Goal: Task Accomplishment & Management: Manage account settings

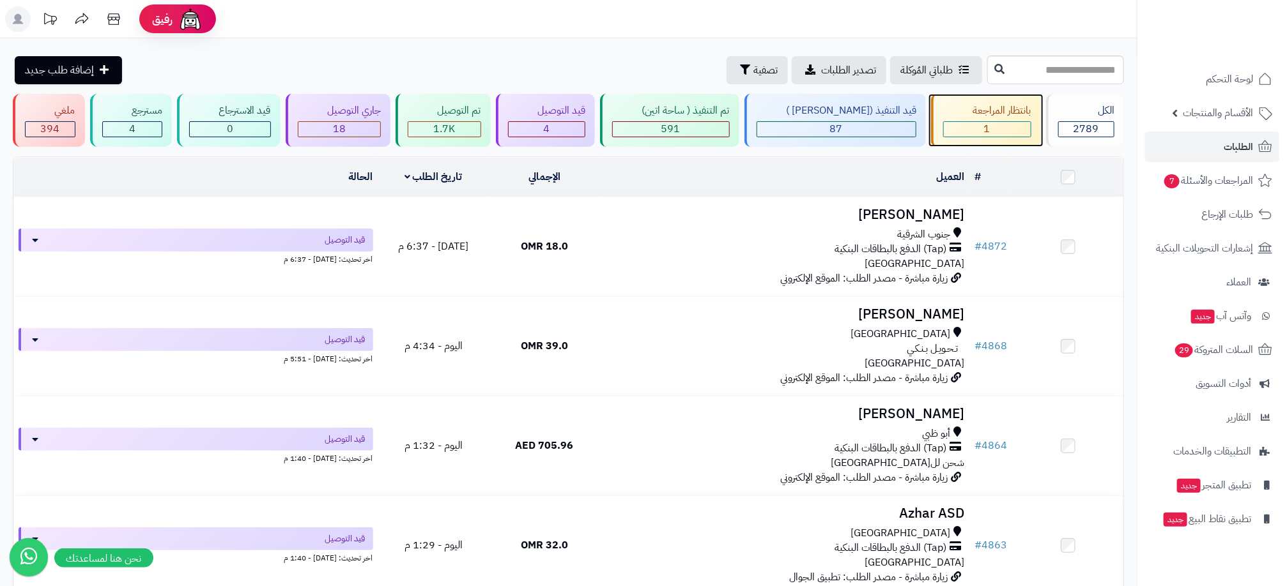
click at [993, 119] on div "بانتظار المراجعة 1" at bounding box center [986, 120] width 110 height 53
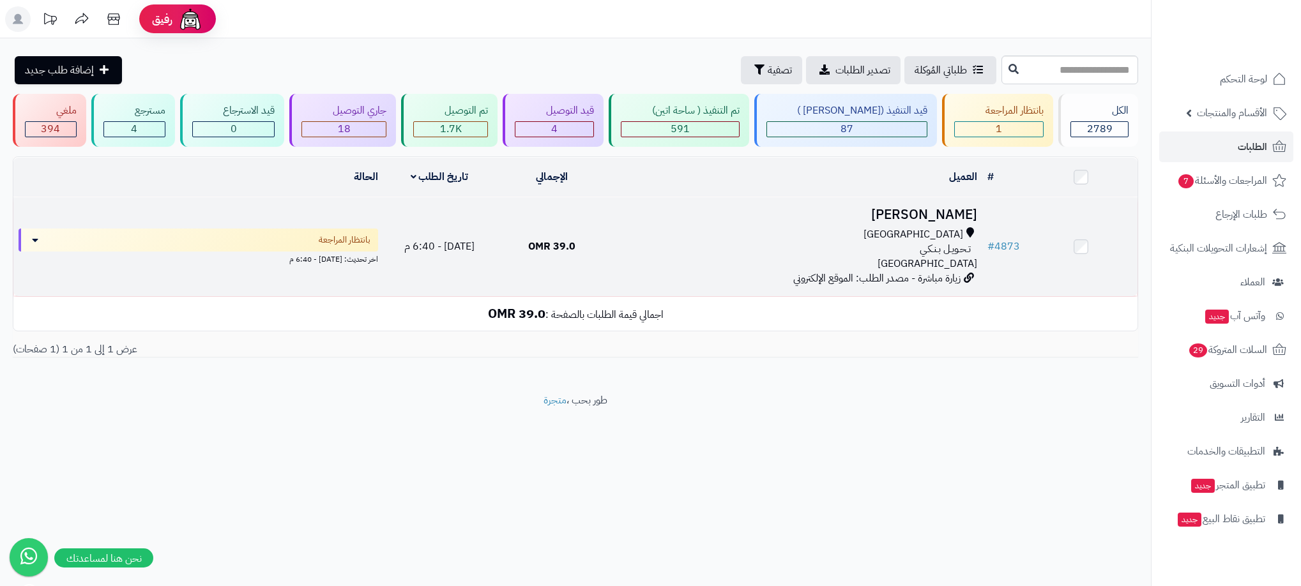
click at [723, 244] on div "تـحـويـل بـنـكـي" at bounding box center [795, 249] width 364 height 15
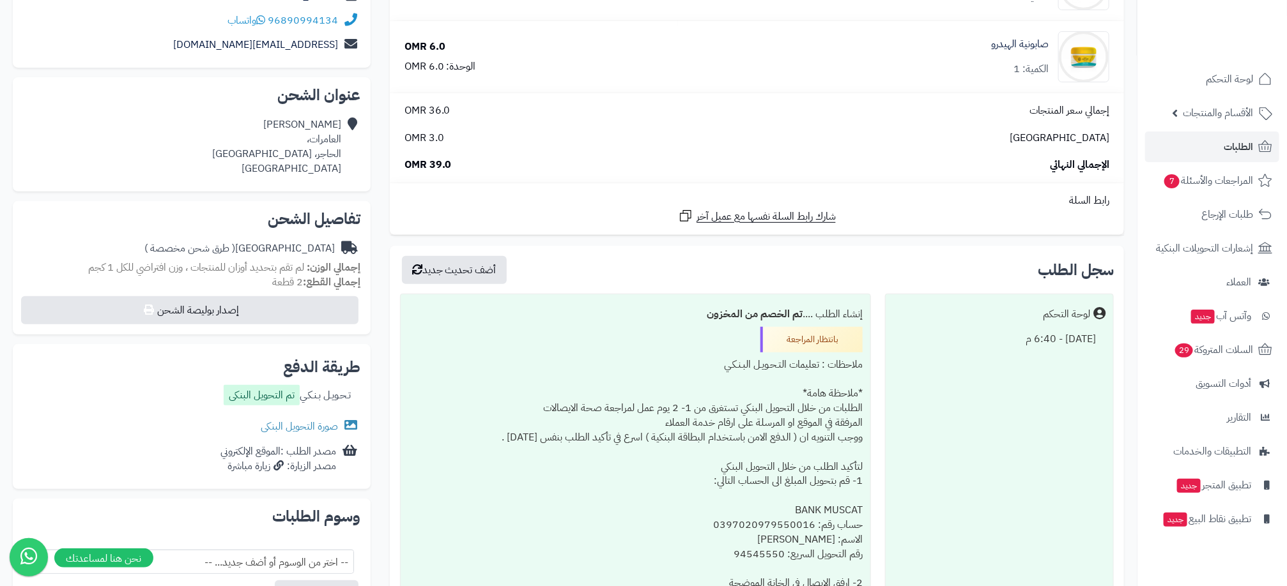
scroll to position [96, 0]
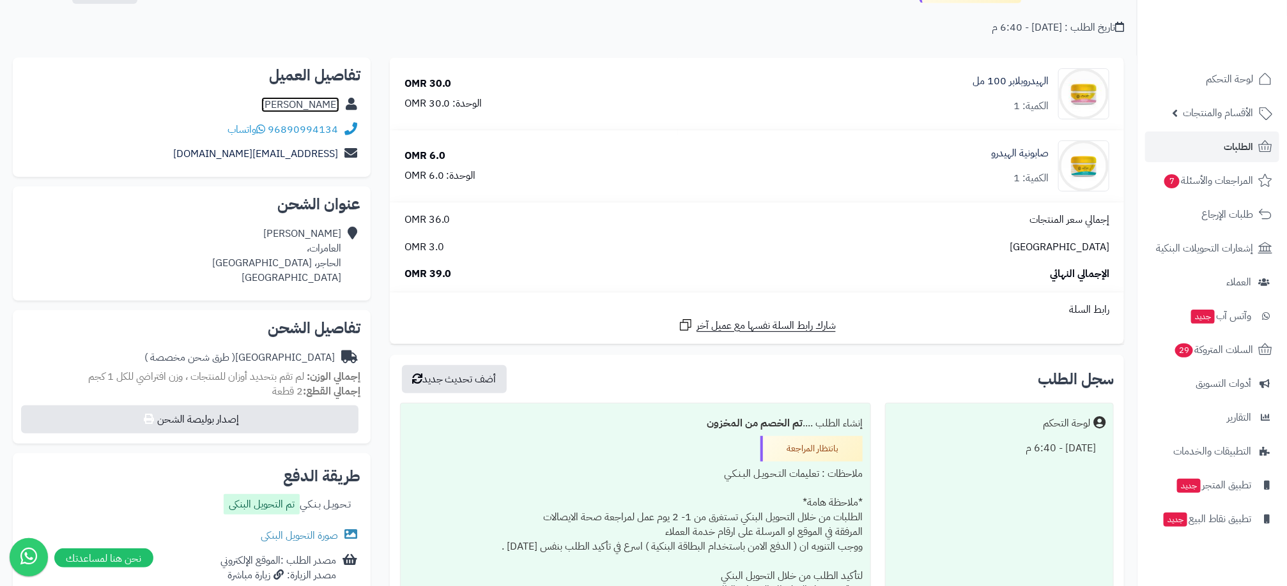
click at [305, 100] on link "[PERSON_NAME]" at bounding box center [300, 104] width 78 height 15
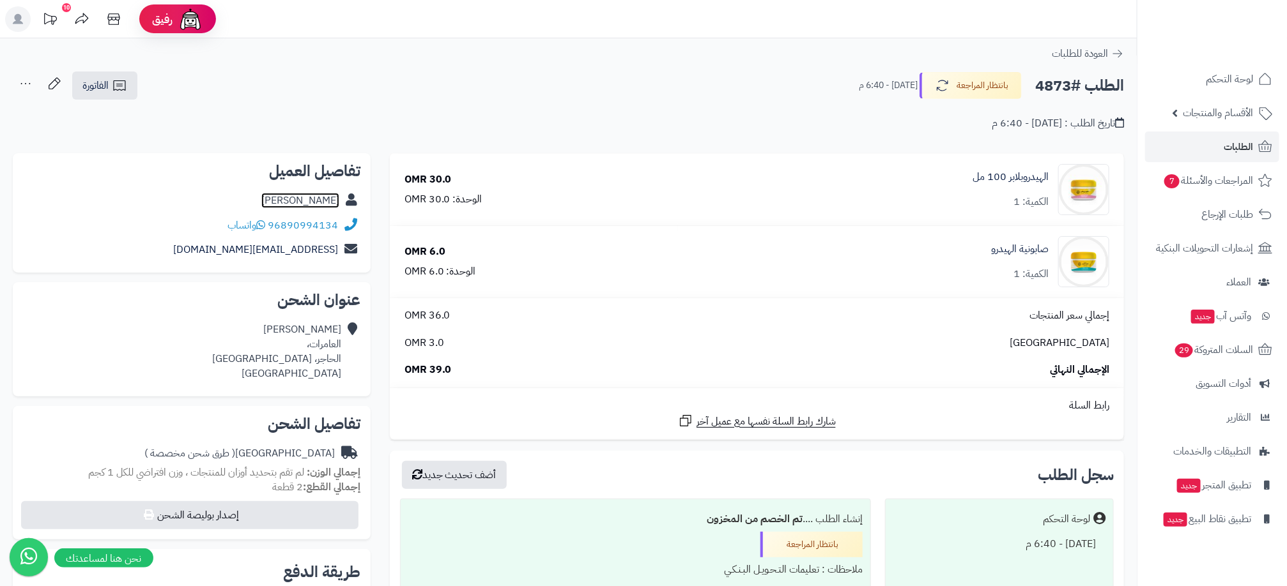
scroll to position [192, 0]
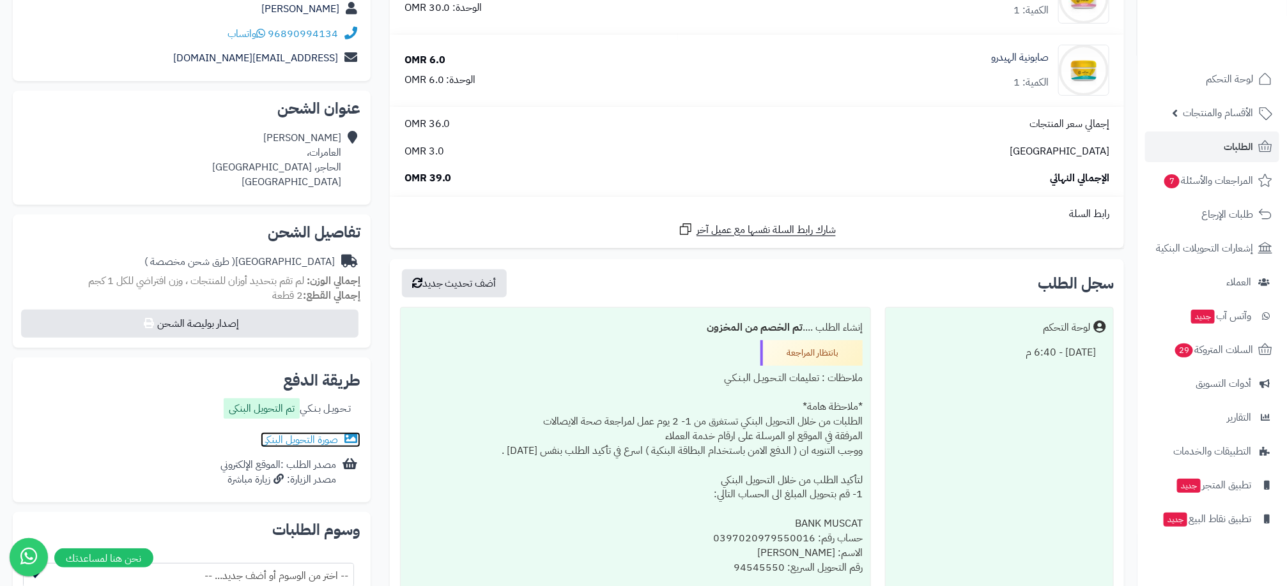
click at [298, 441] on link "صورة التحويل البنكى" at bounding box center [311, 439] width 100 height 15
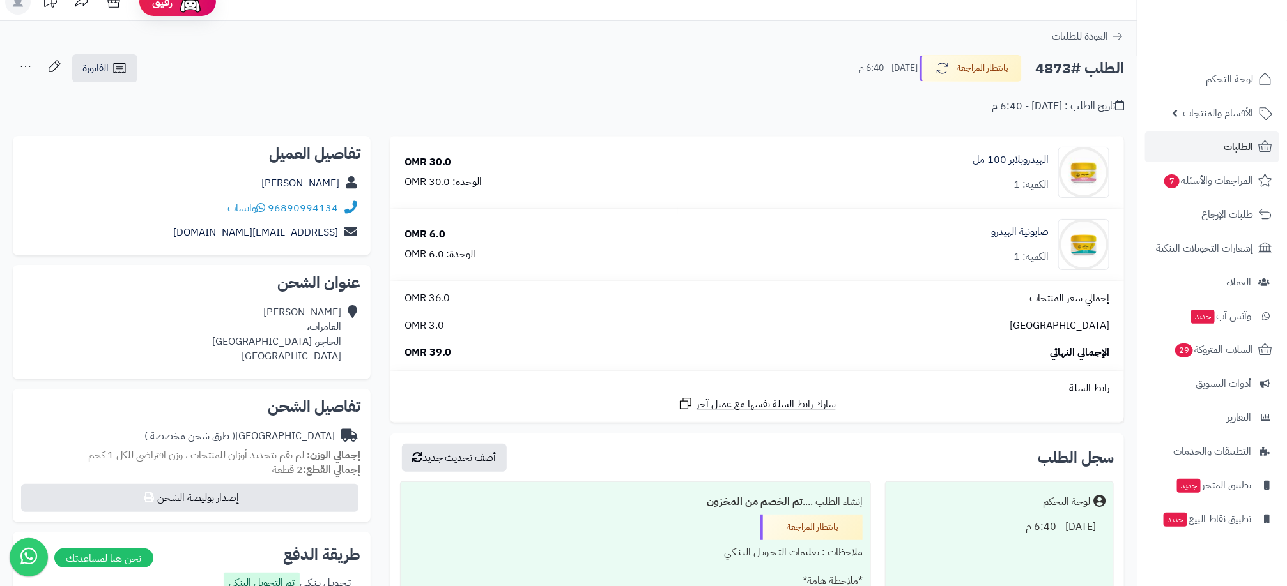
scroll to position [0, 0]
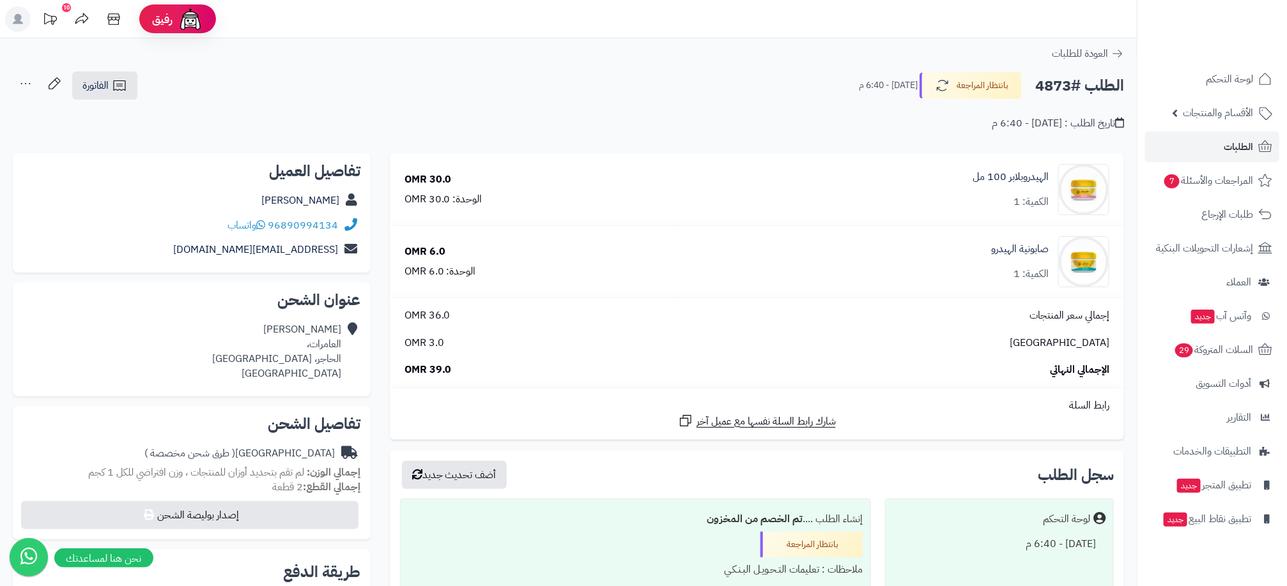
click at [1058, 82] on h2 "الطلب #4873" at bounding box center [1079, 86] width 89 height 26
copy h2 "4873"
click at [338, 231] on div "96890994134 واتساب" at bounding box center [191, 225] width 337 height 25
drag, startPoint x: 277, startPoint y: 236, endPoint x: 268, endPoint y: 223, distance: 15.2
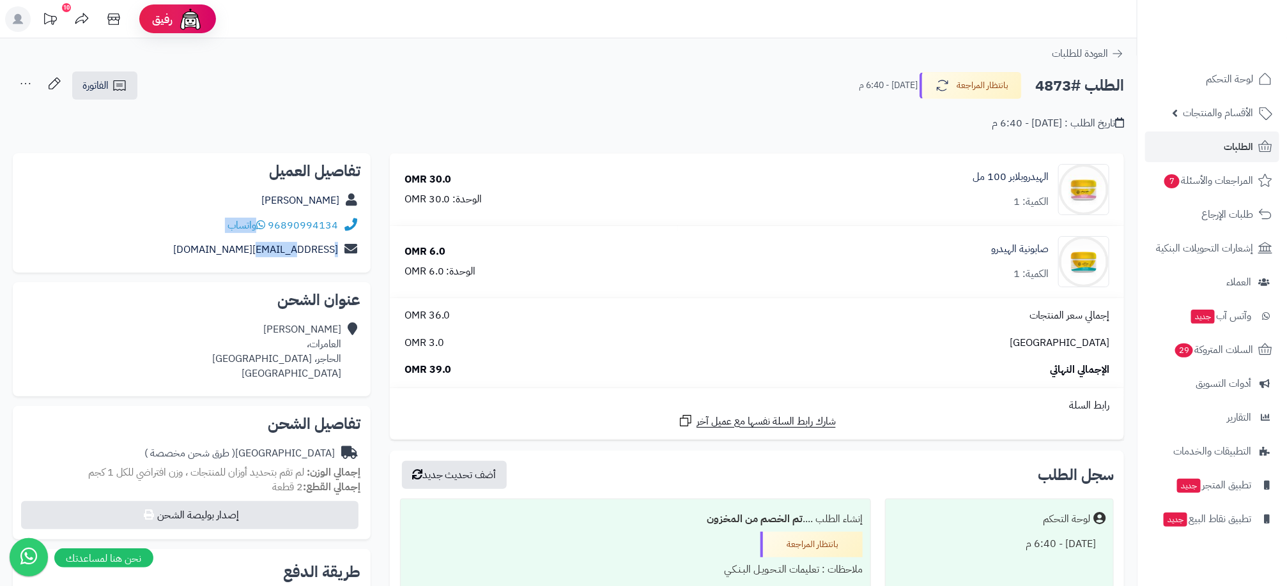
click at [268, 223] on div "تفاصيل العميل محمد الوهيبي 96890994134 واتساب alwahibi48@gmail.com" at bounding box center [192, 213] width 358 height 120
drag, startPoint x: 268, startPoint y: 223, endPoint x: 370, endPoint y: 224, distance: 101.6
click at [376, 221] on div "**********" at bounding box center [191, 549] width 377 height 792
drag, startPoint x: 368, startPoint y: 224, endPoint x: 336, endPoint y: 225, distance: 31.9
click at [336, 225] on div "تفاصيل العميل محمد الوهيبي 96890994134 واتساب alwahibi48@gmail.com" at bounding box center [192, 213] width 358 height 120
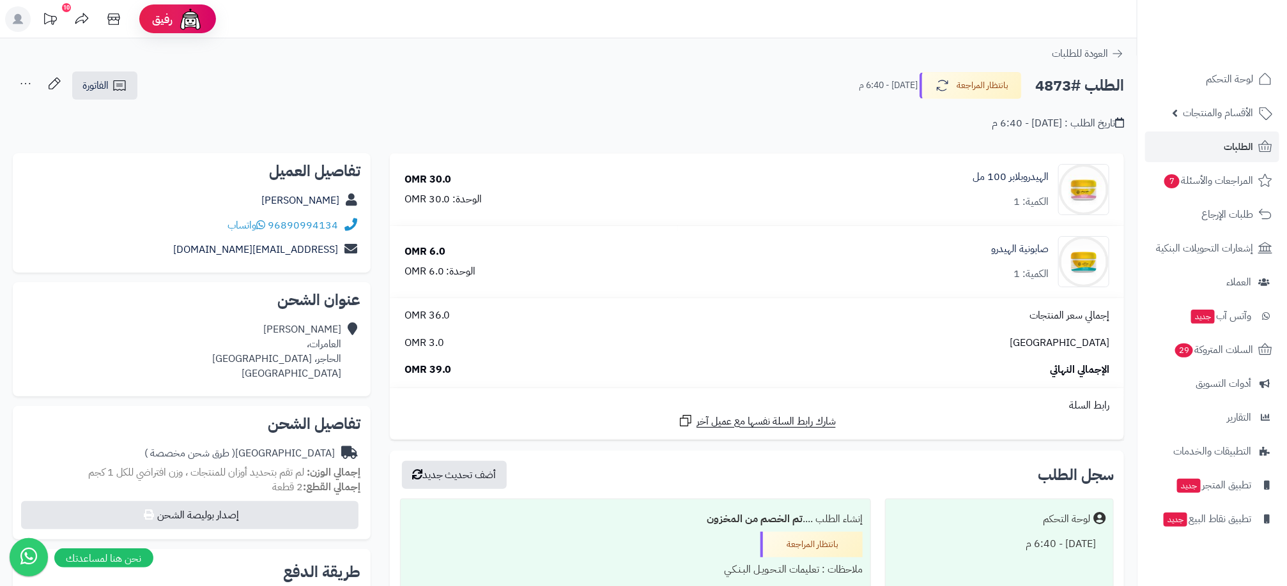
drag, startPoint x: 263, startPoint y: 204, endPoint x: 342, endPoint y: 223, distance: 81.5
click at [342, 223] on div "تفاصيل العميل محمد الوهيبي 96890994134 واتساب alwahibi48@gmail.com" at bounding box center [192, 213] width 358 height 120
drag, startPoint x: 326, startPoint y: 220, endPoint x: 356, endPoint y: 222, distance: 30.7
click at [356, 222] on div "96890994134 واتساب" at bounding box center [191, 225] width 337 height 25
copy div "96890994134 واتساب"
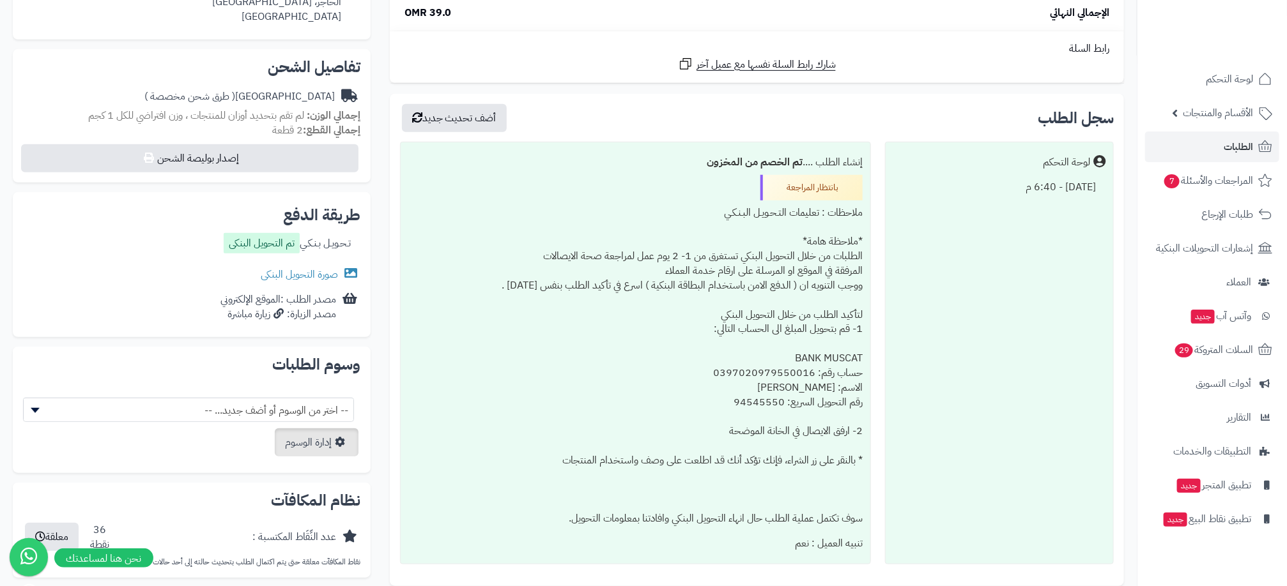
scroll to position [383, 0]
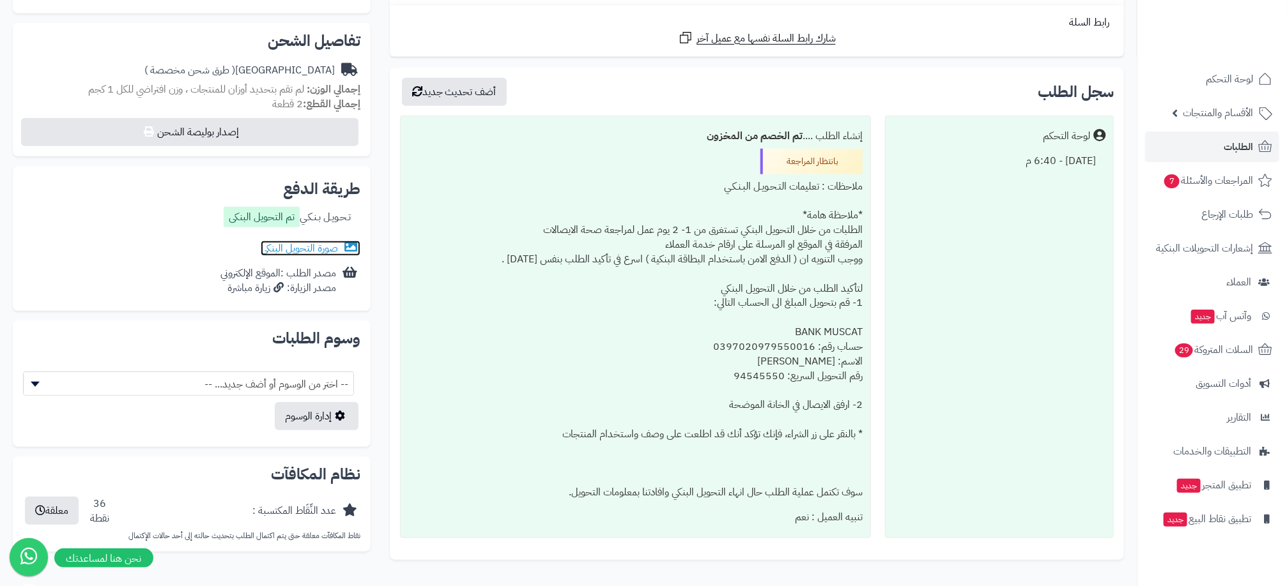
click at [305, 248] on link "صورة التحويل البنكى" at bounding box center [311, 248] width 100 height 15
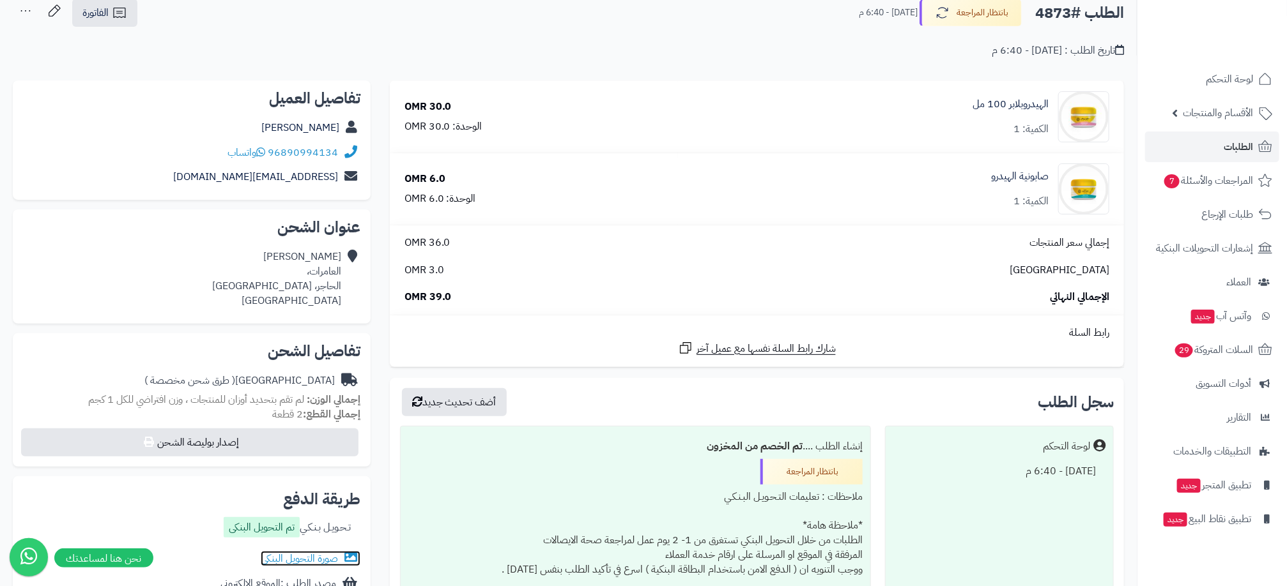
scroll to position [192, 0]
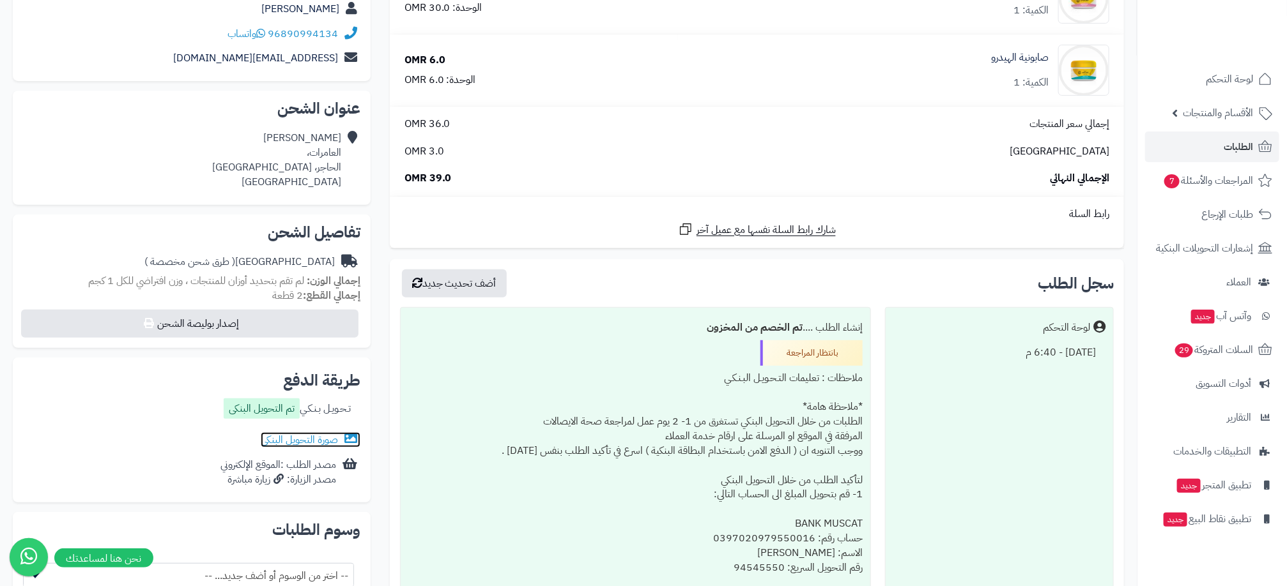
click at [297, 443] on link "صورة التحويل البنكى" at bounding box center [311, 439] width 100 height 15
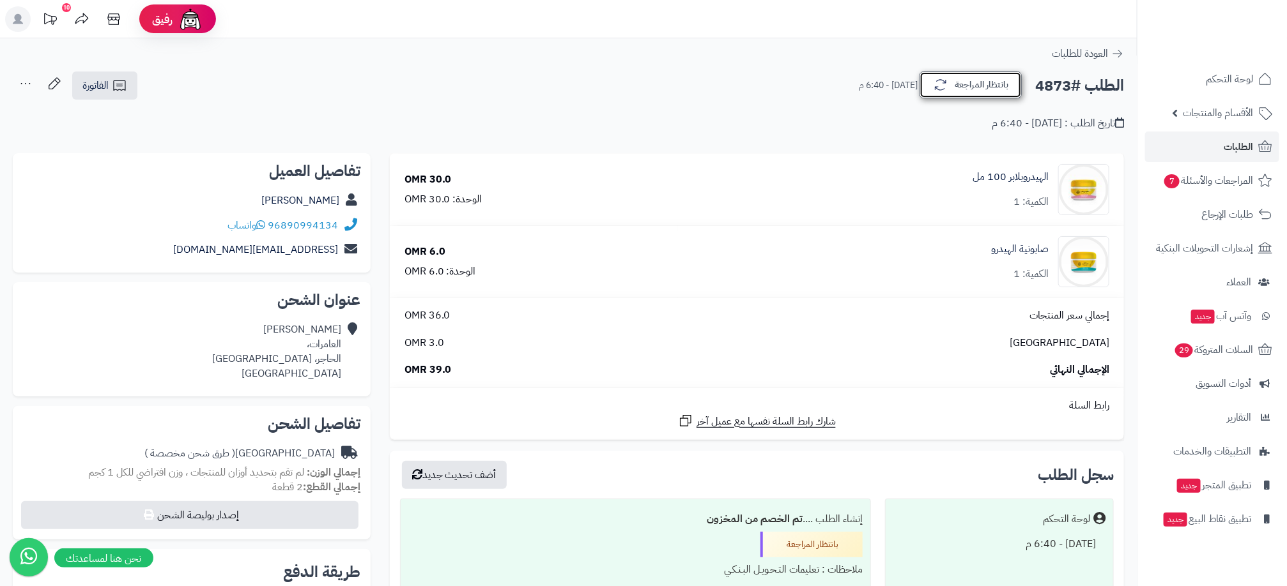
click at [972, 93] on button "بانتظار المراجعة" at bounding box center [970, 85] width 102 height 27
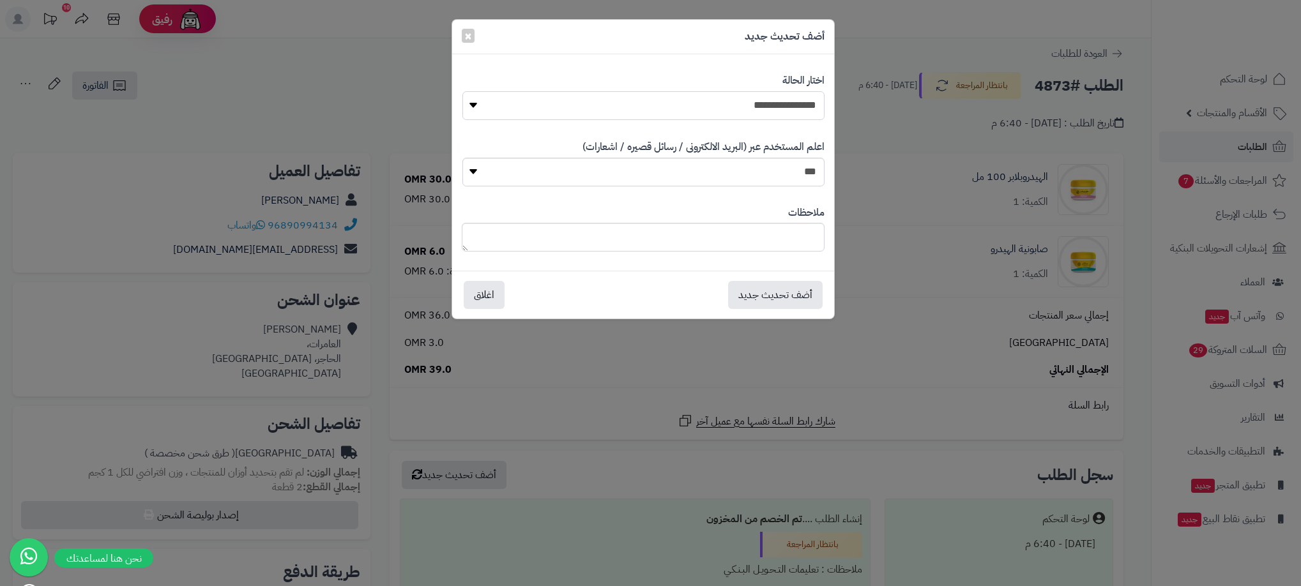
click at [779, 117] on select "**********" at bounding box center [644, 105] width 362 height 29
select select "**"
click at [463, 91] on select "**********" at bounding box center [644, 105] width 362 height 29
click at [780, 294] on button "أضف تحديث جديد" at bounding box center [775, 294] width 95 height 28
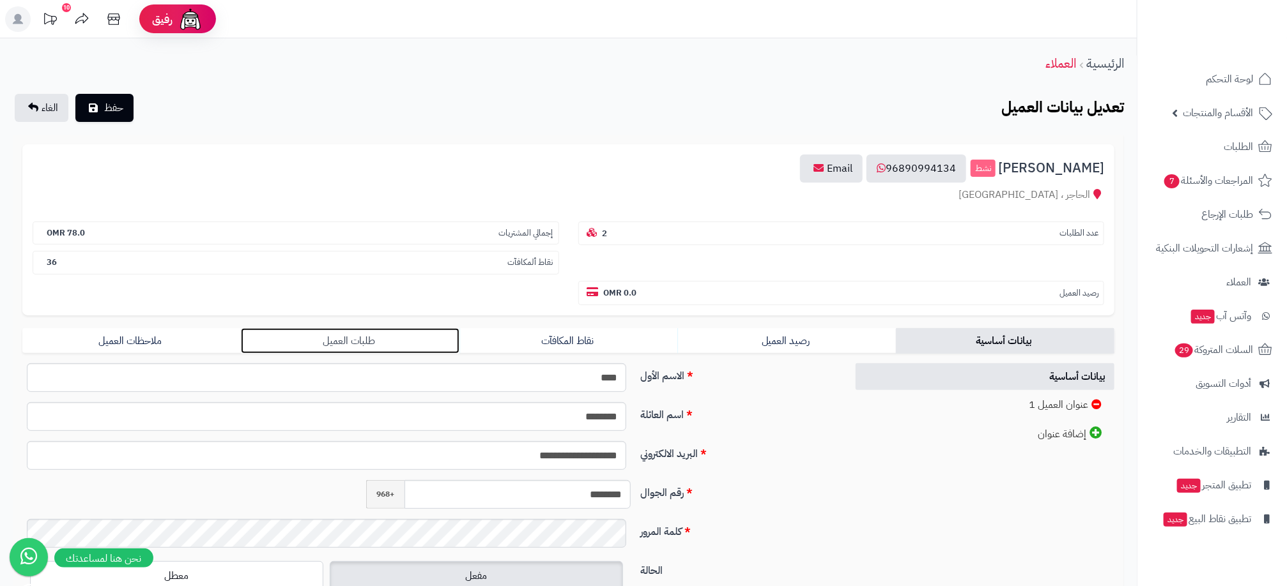
click at [376, 343] on link "طلبات العميل" at bounding box center [350, 341] width 218 height 26
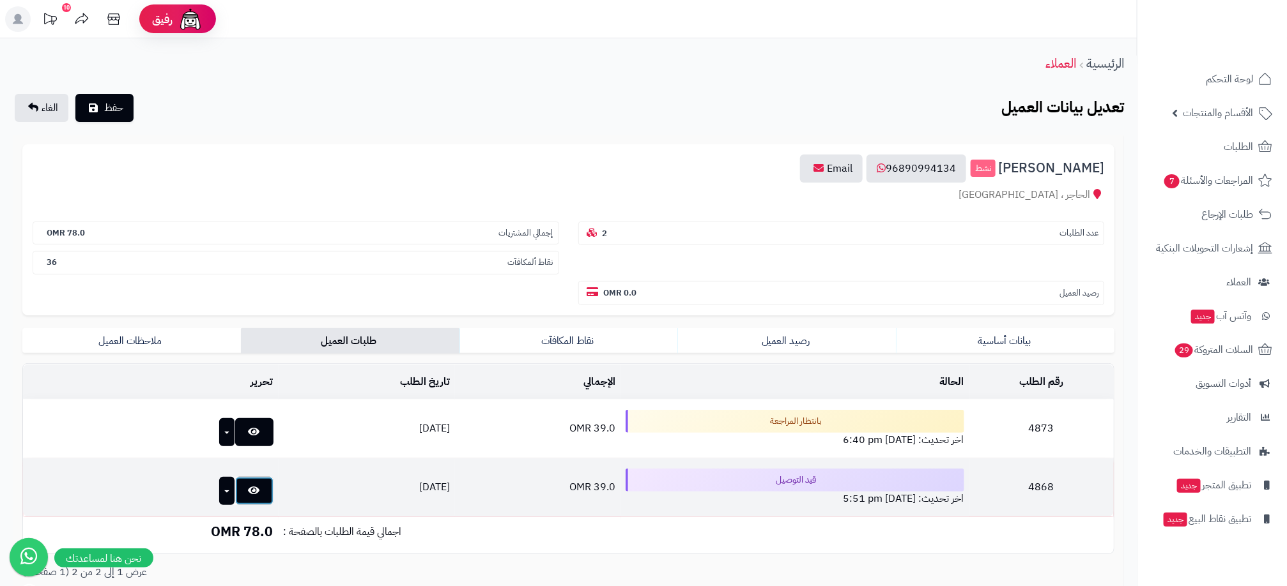
click at [249, 495] on icon at bounding box center [254, 491] width 11 height 10
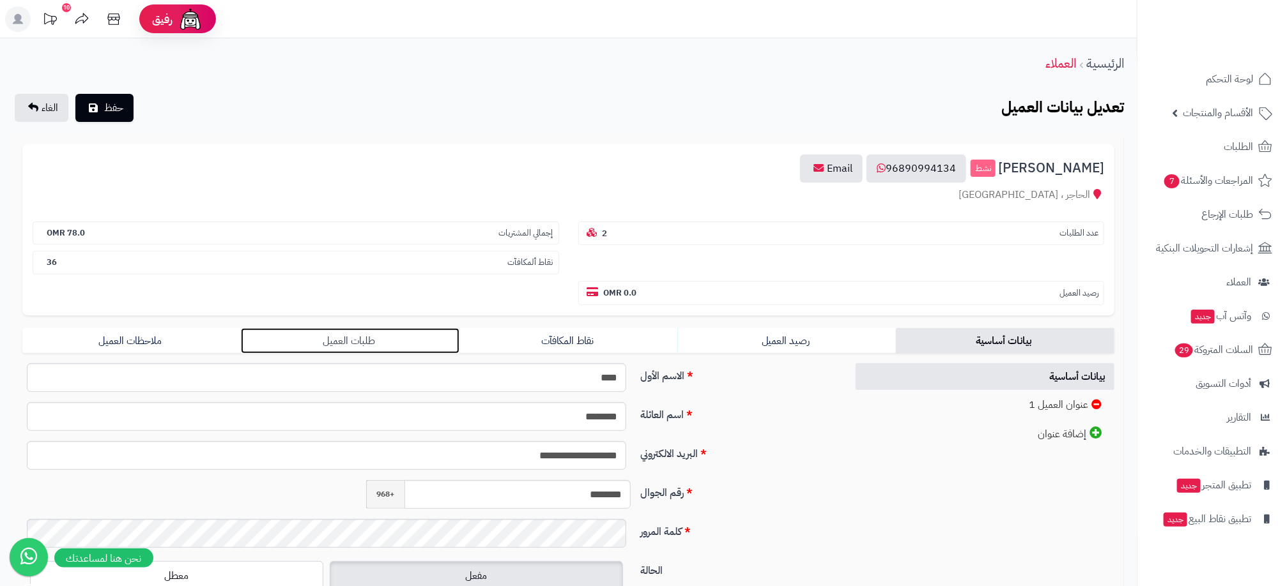
click at [368, 339] on link "طلبات العميل" at bounding box center [350, 341] width 218 height 26
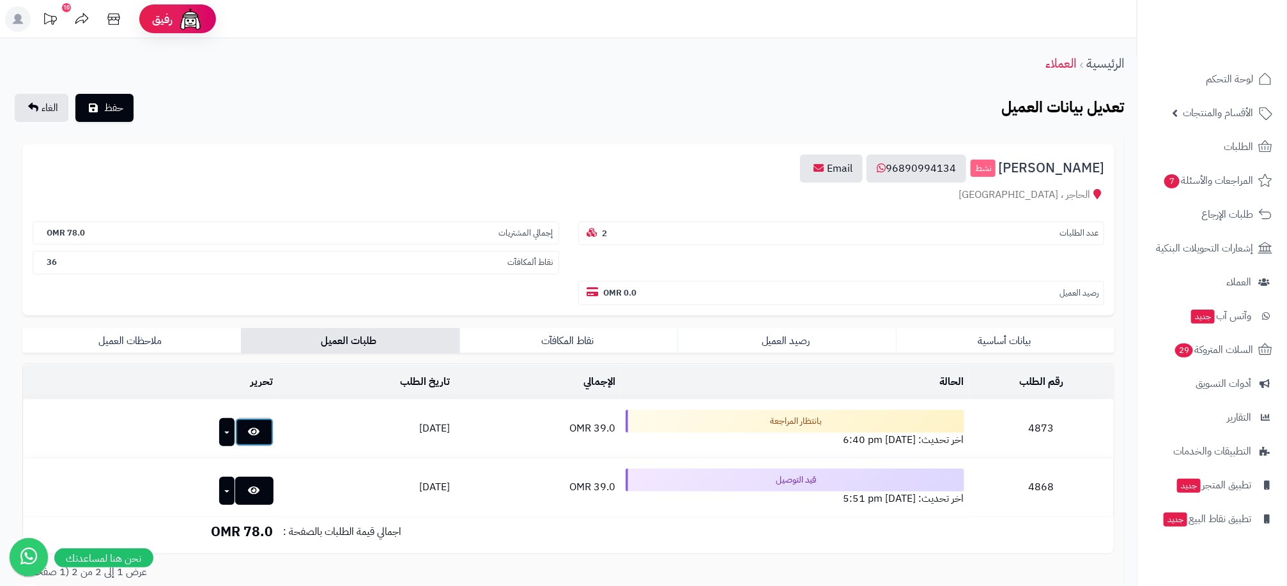
click at [238, 432] on link at bounding box center [254, 432] width 38 height 28
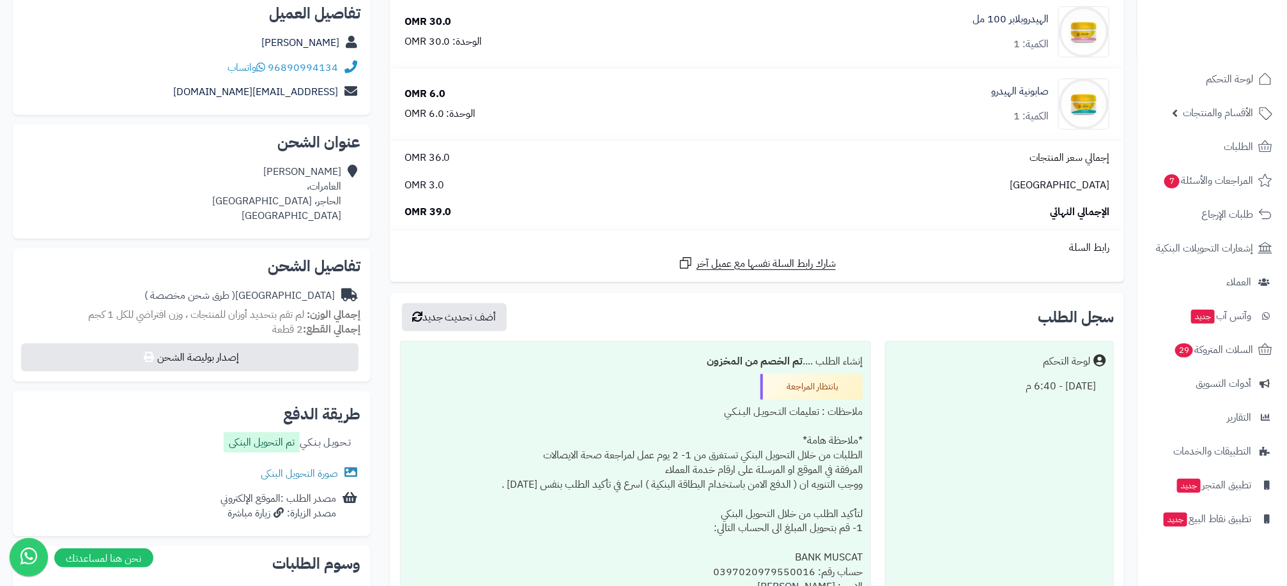
scroll to position [192, 0]
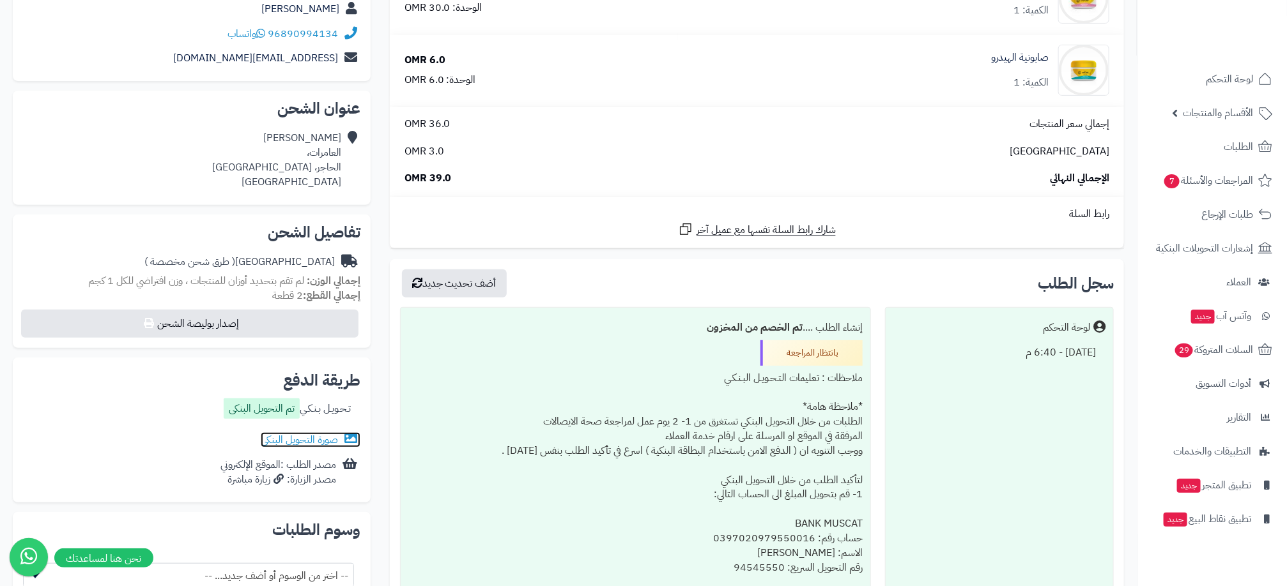
click at [322, 441] on link "صورة التحويل البنكى" at bounding box center [311, 439] width 100 height 15
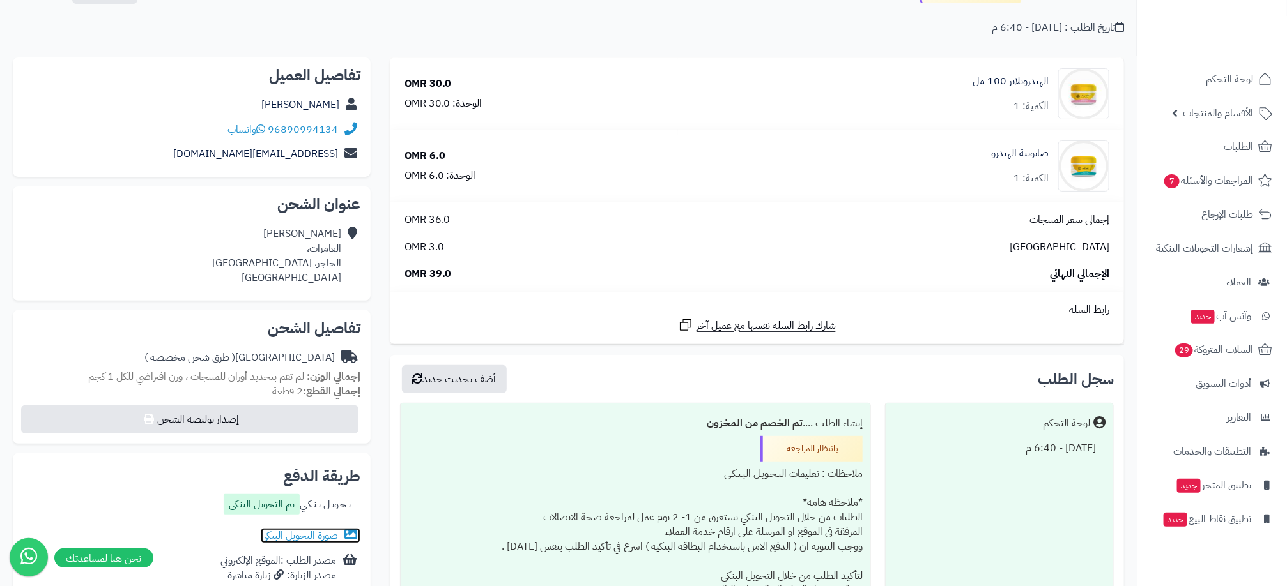
scroll to position [0, 0]
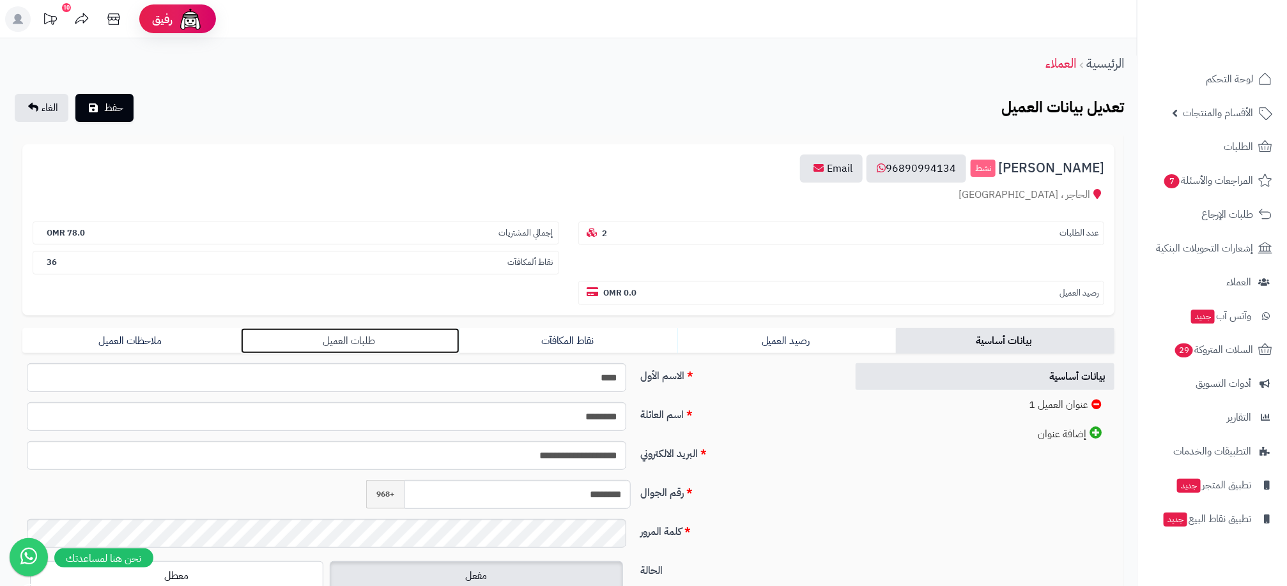
click at [387, 341] on link "طلبات العميل" at bounding box center [350, 341] width 218 height 26
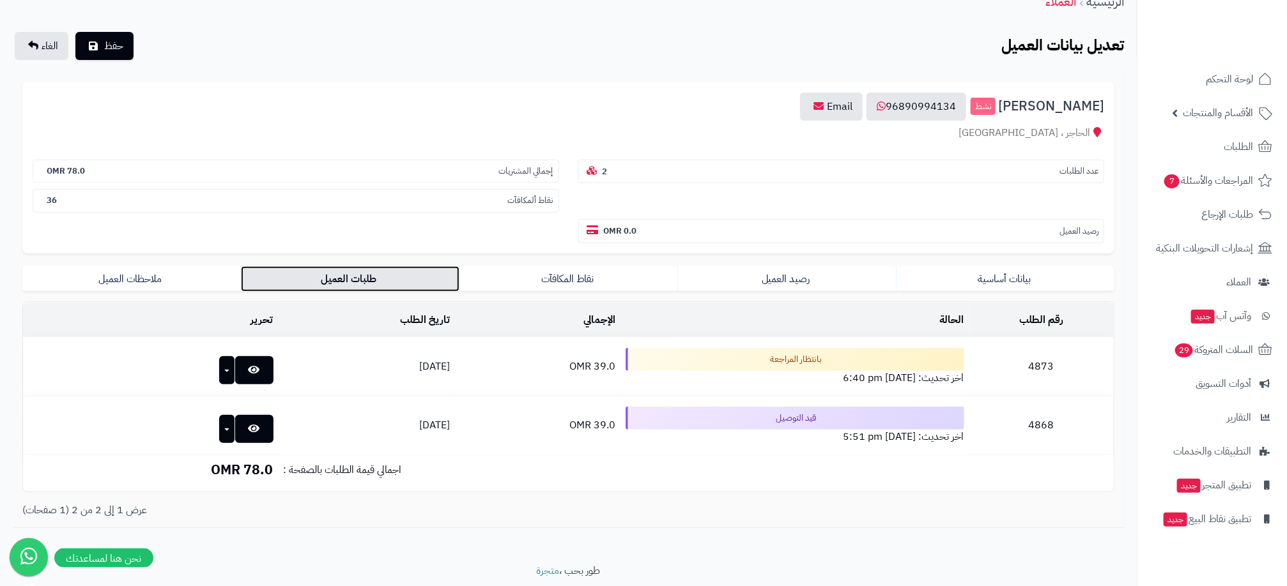
scroll to position [96, 0]
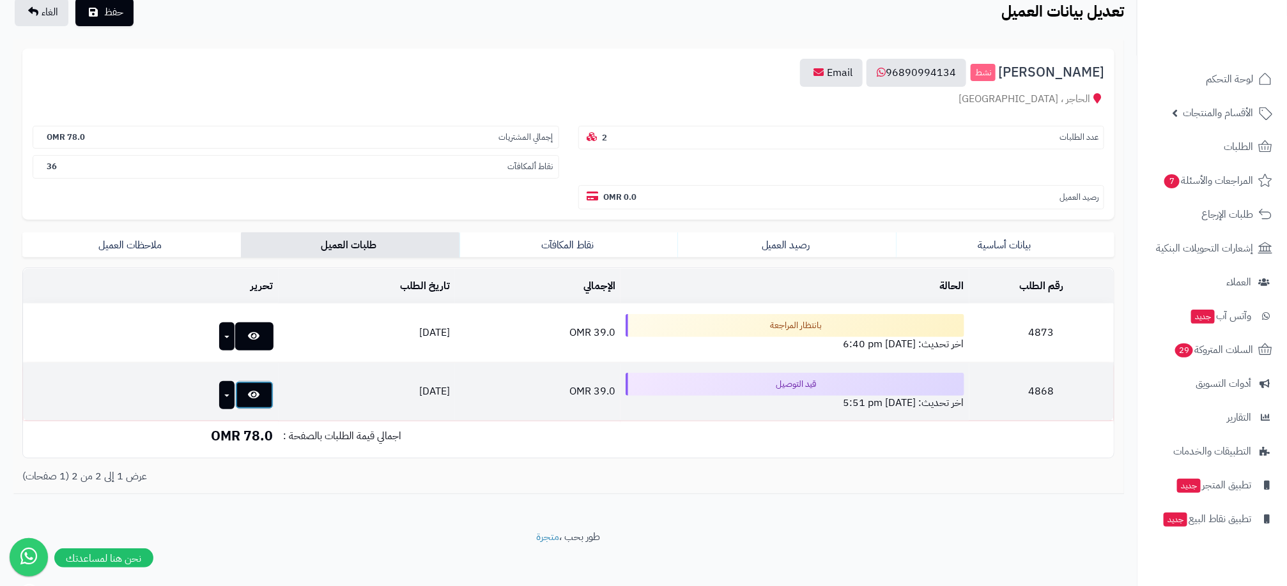
click at [235, 389] on link at bounding box center [254, 395] width 38 height 28
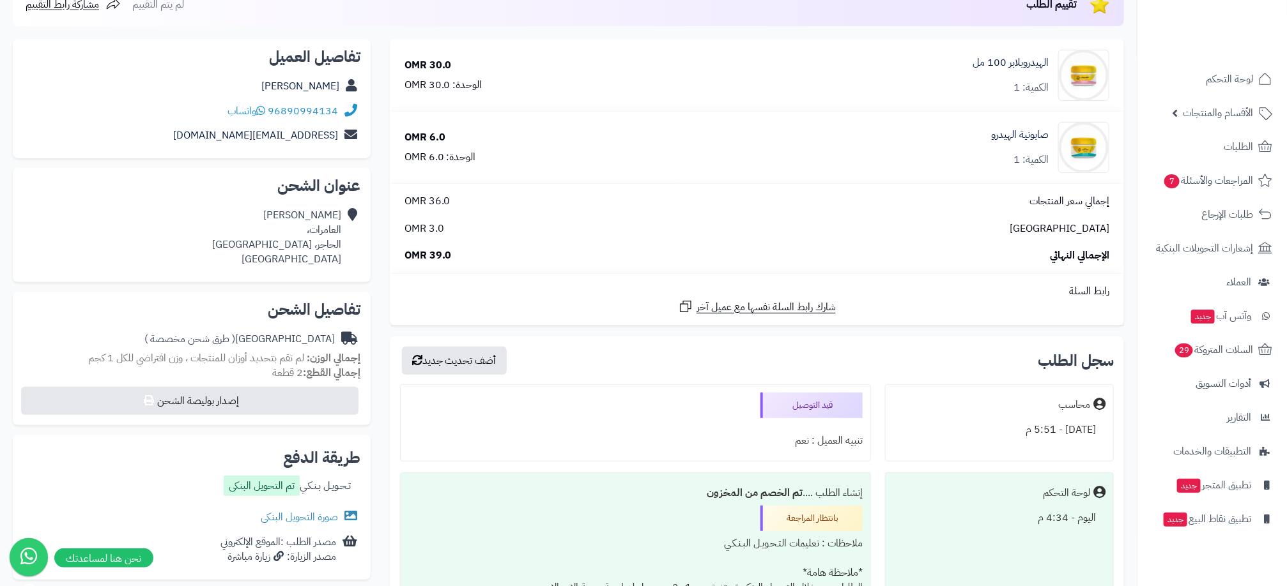
scroll to position [192, 0]
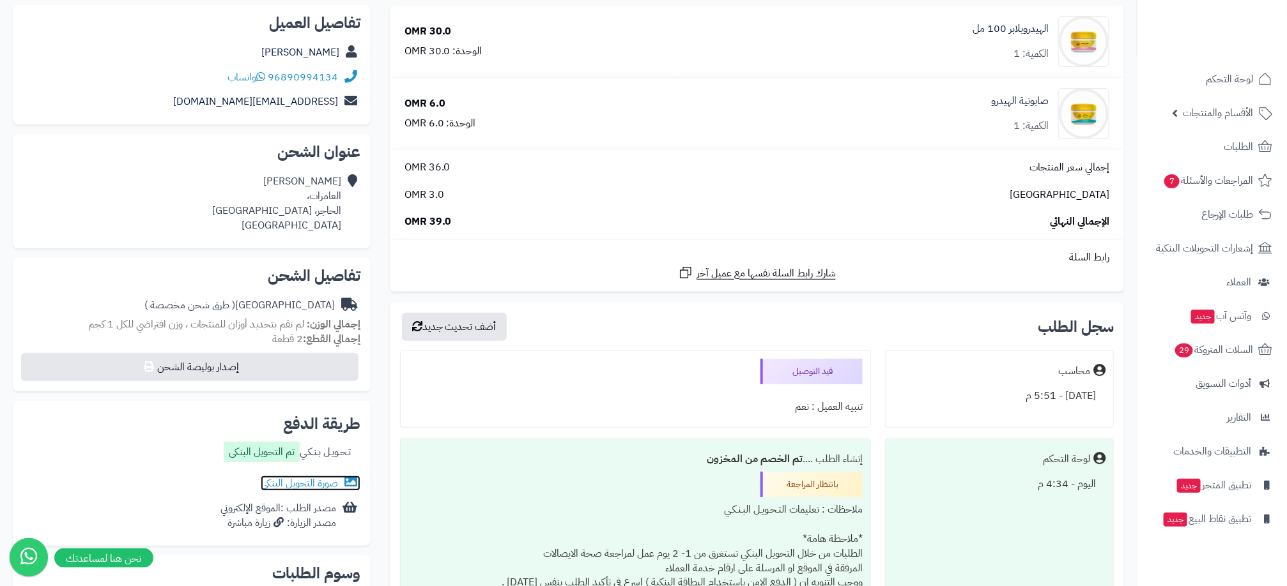
click at [319, 479] on link "صورة التحويل البنكى" at bounding box center [311, 483] width 100 height 15
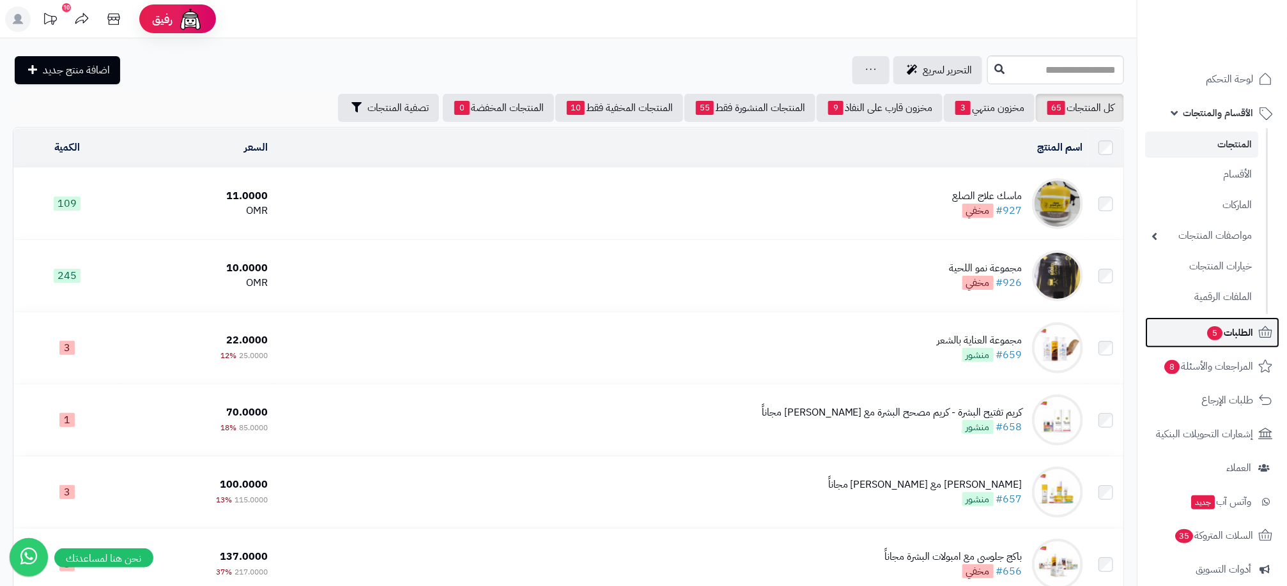
click at [1248, 339] on span "الطلبات 5" at bounding box center [1228, 333] width 47 height 18
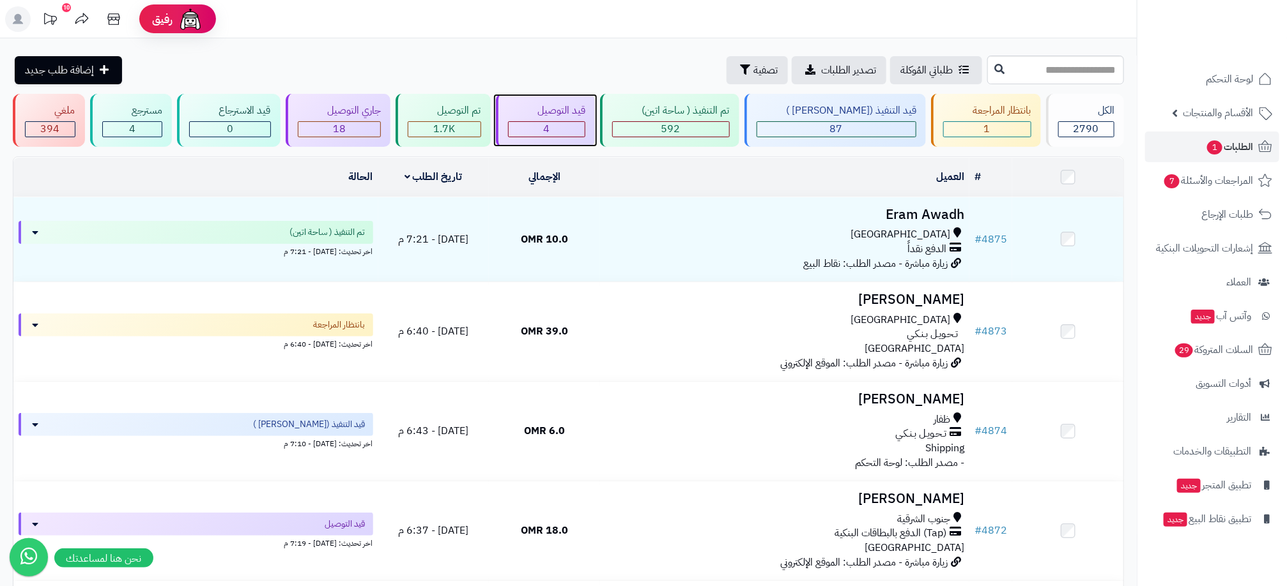
click at [585, 123] on div "4" at bounding box center [547, 129] width 77 height 15
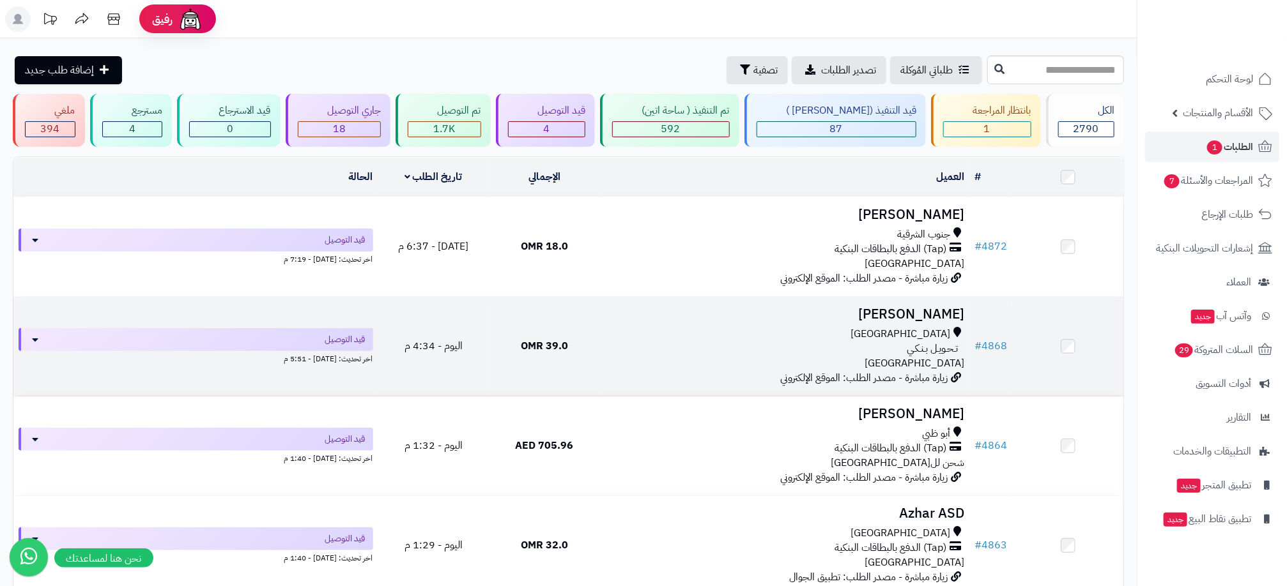
click at [880, 340] on div "[GEOGRAPHIC_DATA]" at bounding box center [784, 334] width 359 height 15
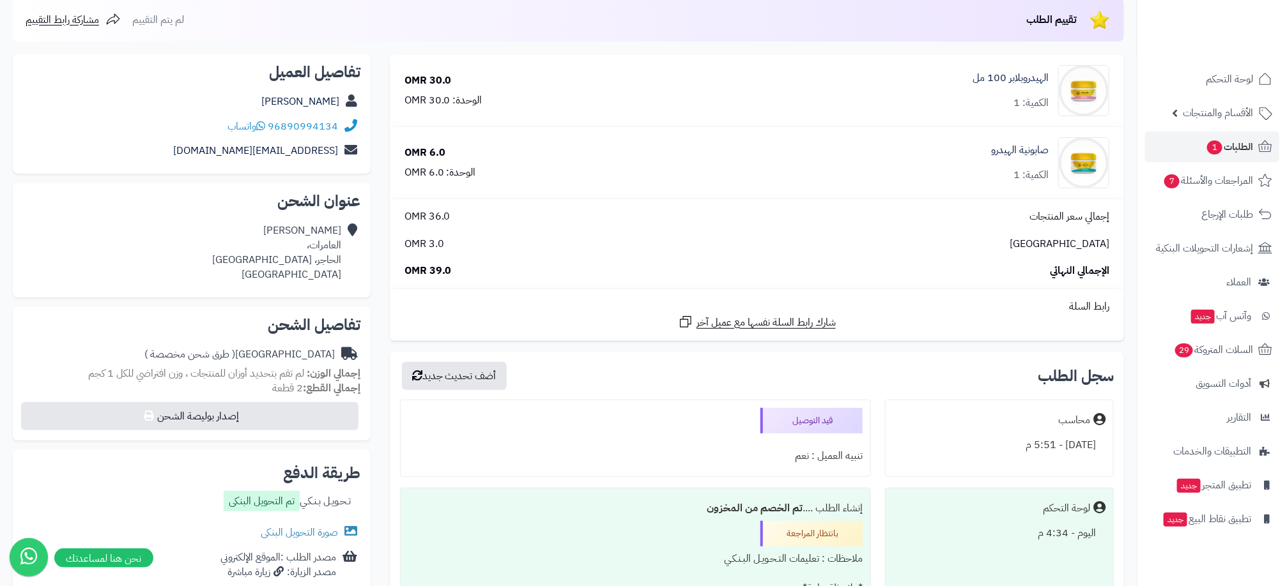
scroll to position [192, 0]
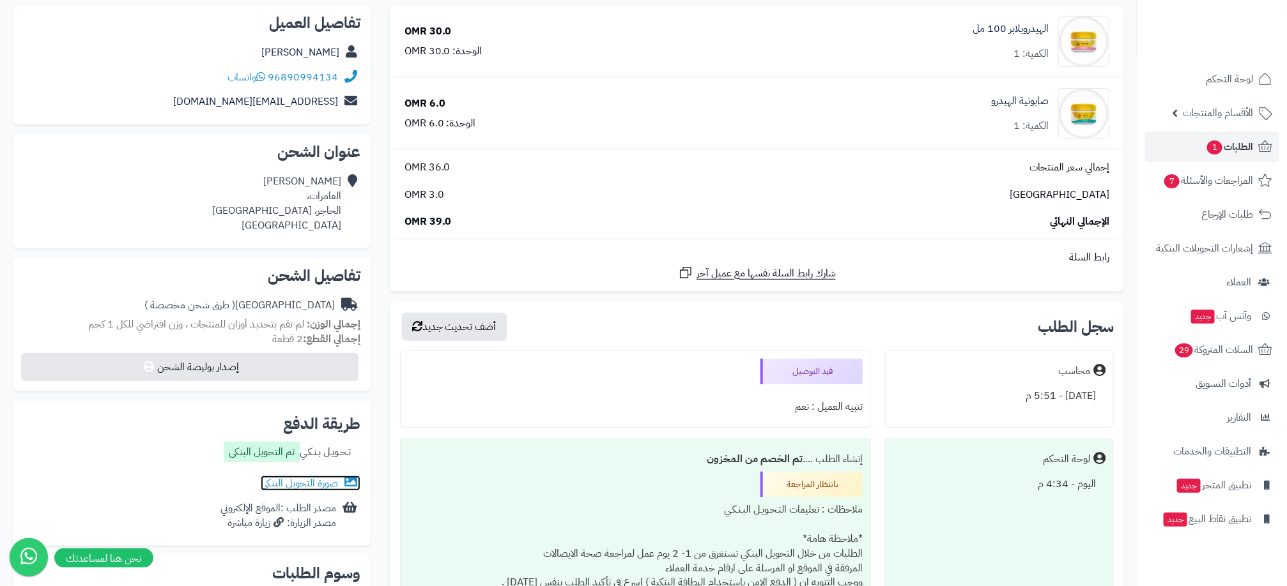
click at [310, 479] on link "صورة التحويل البنكى" at bounding box center [311, 483] width 100 height 15
click at [319, 480] on link "صورة التحويل البنكى" at bounding box center [311, 483] width 100 height 15
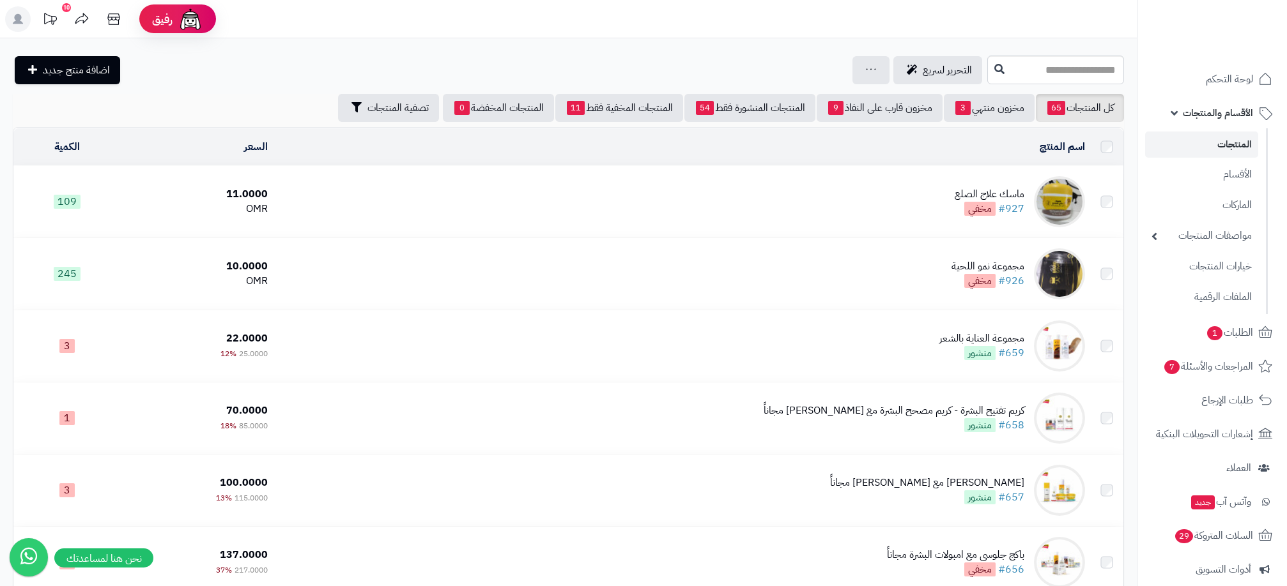
scroll to position [2078, 0]
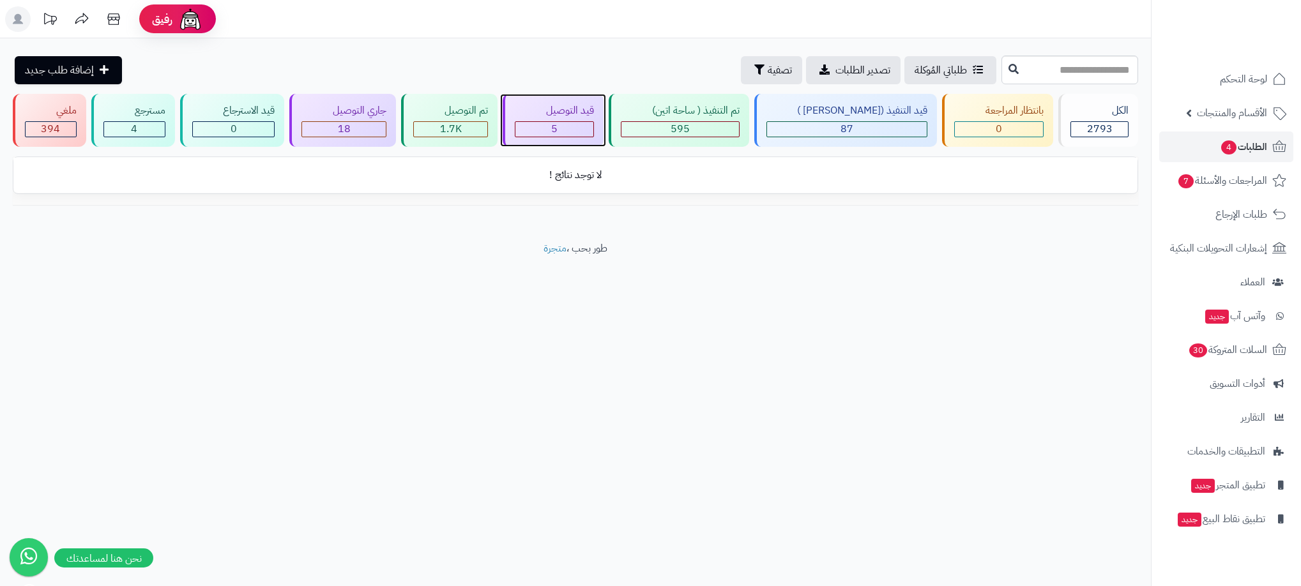
click at [587, 131] on div "5" at bounding box center [555, 129] width 78 height 15
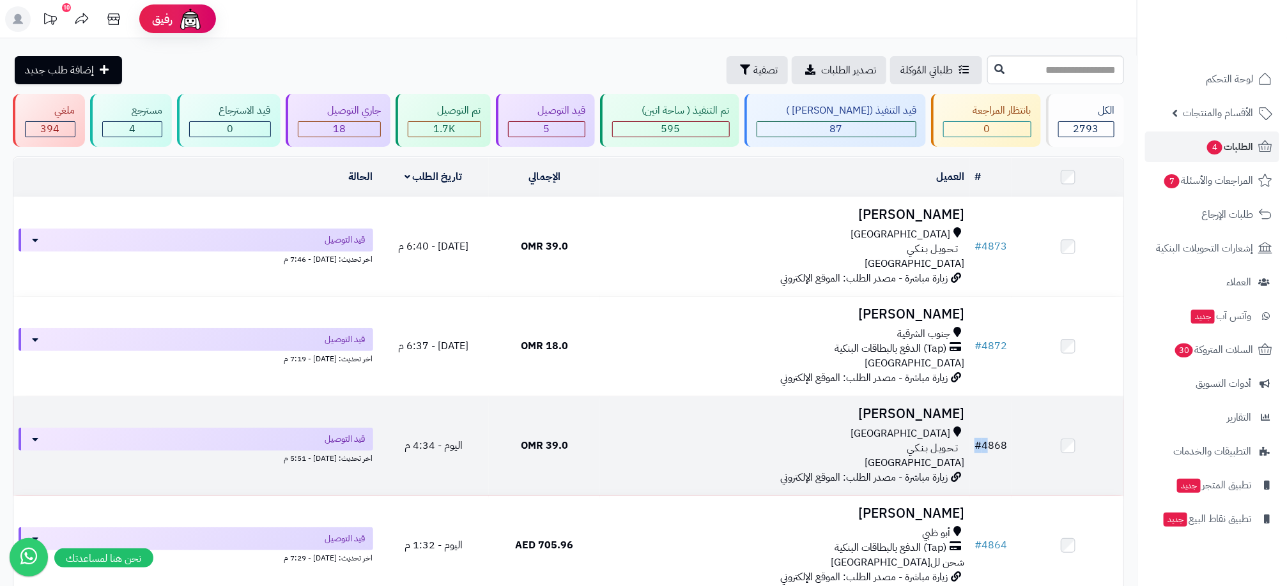
drag, startPoint x: 1014, startPoint y: 450, endPoint x: 991, endPoint y: 447, distance: 23.2
click at [991, 447] on tr "# 4868 محمد الوهيبي مسقط تـحـويـل بـنـكـي عمان زيارة مباشرة - مصدر الطلب: الموق…" at bounding box center [568, 446] width 1110 height 99
drag, startPoint x: 991, startPoint y: 447, endPoint x: 851, endPoint y: 450, distance: 139.9
click at [851, 450] on div "تـحـويـل بـنـكـي" at bounding box center [784, 448] width 359 height 15
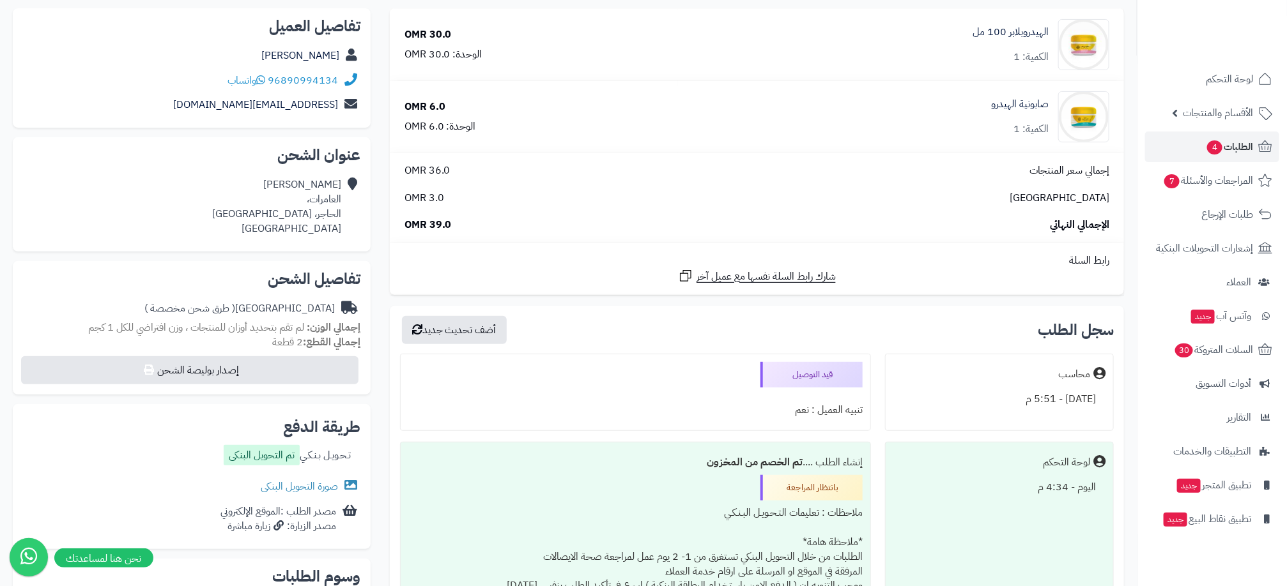
scroll to position [192, 0]
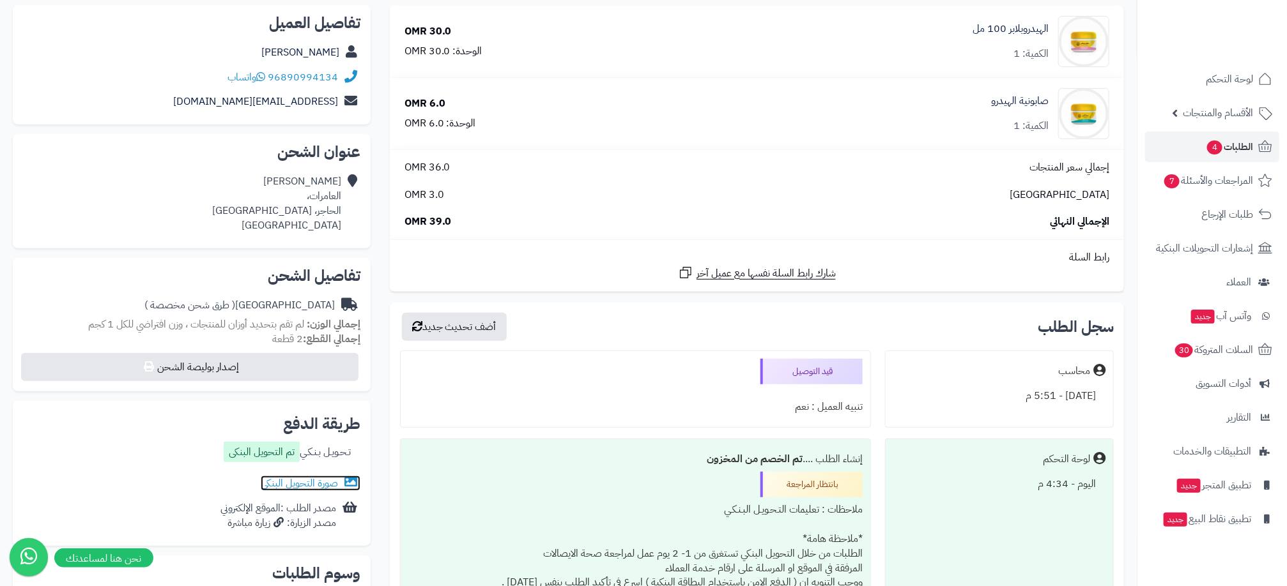
click at [323, 483] on link "صورة التحويل البنكى" at bounding box center [311, 483] width 100 height 15
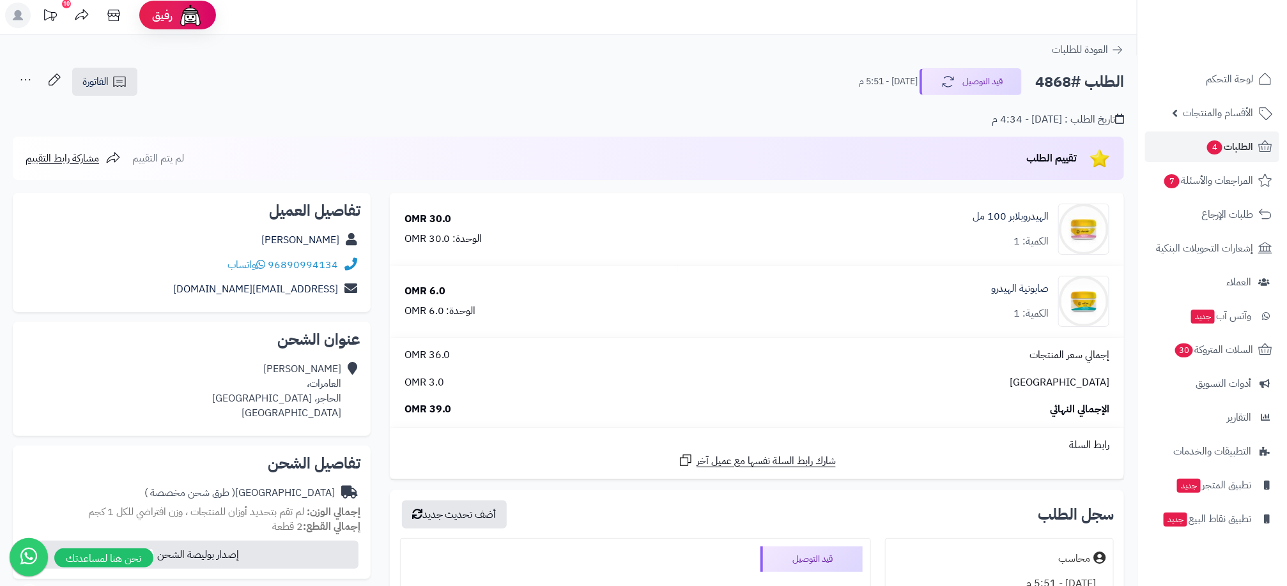
scroll to position [0, 0]
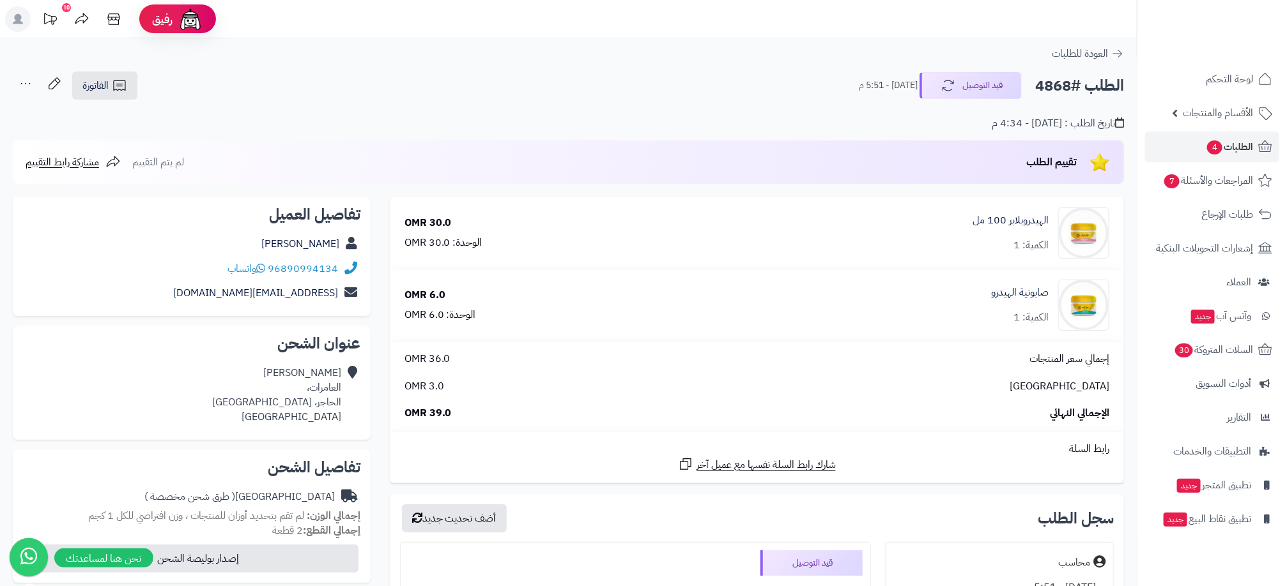
click at [1059, 82] on h2 "الطلب #4868" at bounding box center [1079, 86] width 89 height 26
copy h2 "4868"
click at [462, 79] on div "الطلب #4868 قيد التوصيل [DATE] - 5:51 م الفاتورة طباعة الفاتورة إرسال الفاتورة …" at bounding box center [568, 86] width 1111 height 30
click at [1202, 142] on link "الطلبات 4" at bounding box center [1212, 147] width 134 height 31
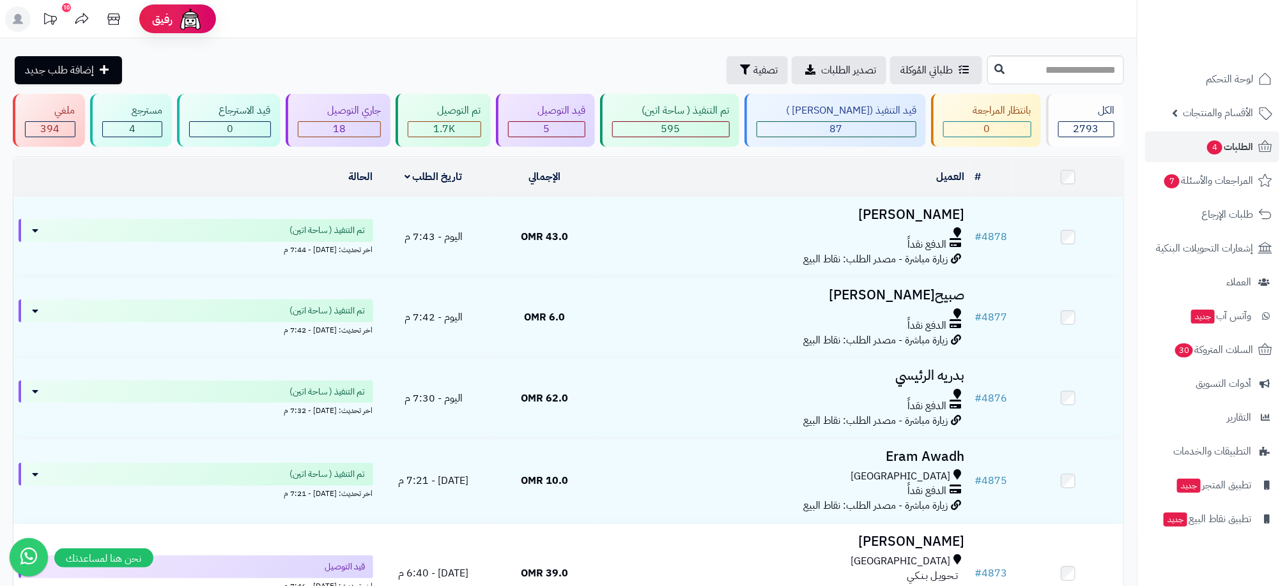
drag, startPoint x: 424, startPoint y: 64, endPoint x: 451, endPoint y: 100, distance: 45.6
click at [424, 64] on div "طلباتي المُوكلة تصدير الطلبات تصفية إضافة طلب جديد" at bounding box center [498, 70] width 971 height 28
